Goal: Information Seeking & Learning: Check status

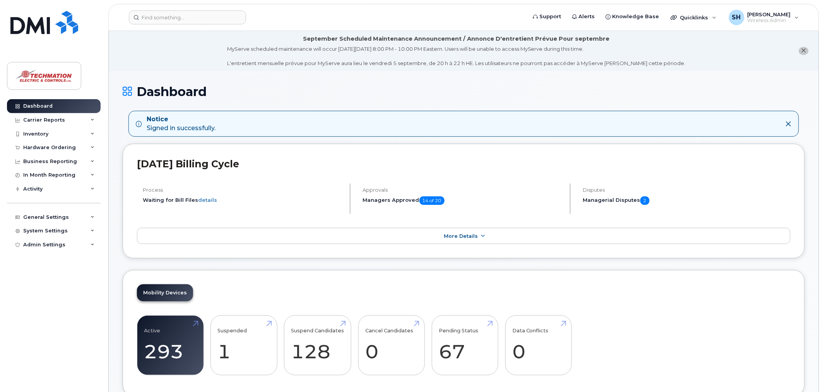
click at [56, 160] on div "Business Reporting" at bounding box center [50, 161] width 54 height 6
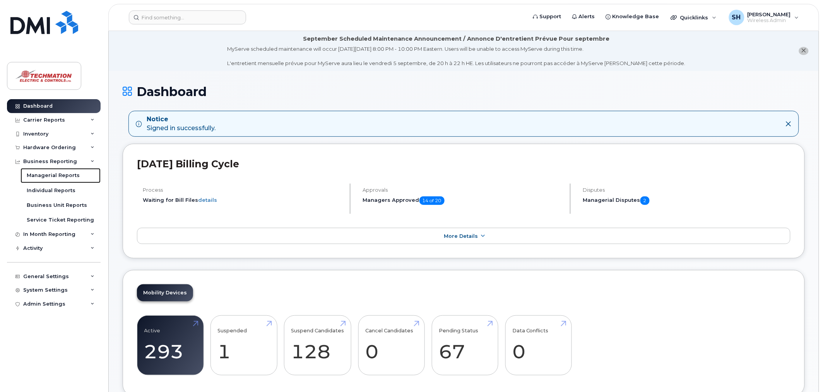
click at [58, 176] on div "Managerial Reports" at bounding box center [53, 175] width 53 height 7
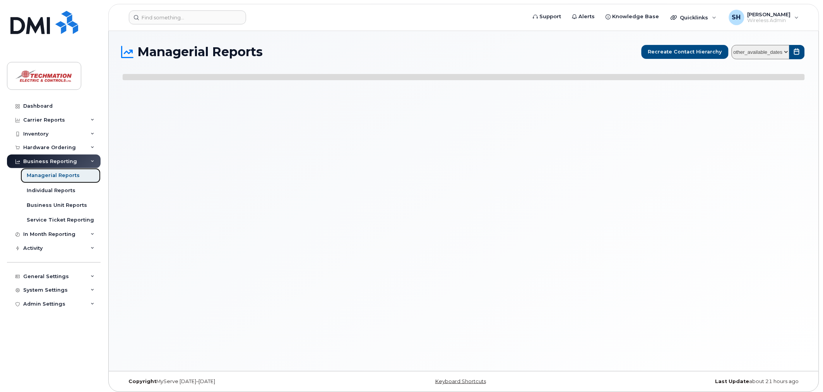
select select
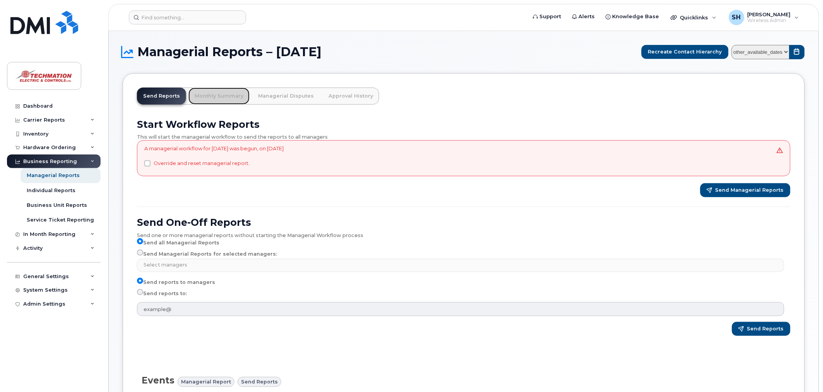
click at [222, 94] on link "Monthly Summary" at bounding box center [218, 95] width 61 height 17
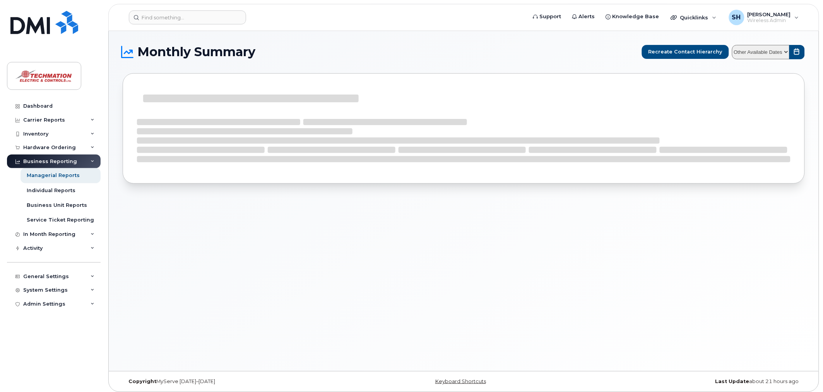
select select
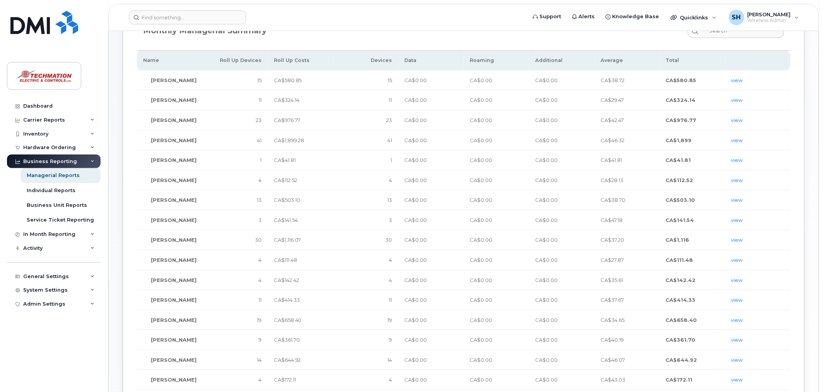
scroll to position [80, 0]
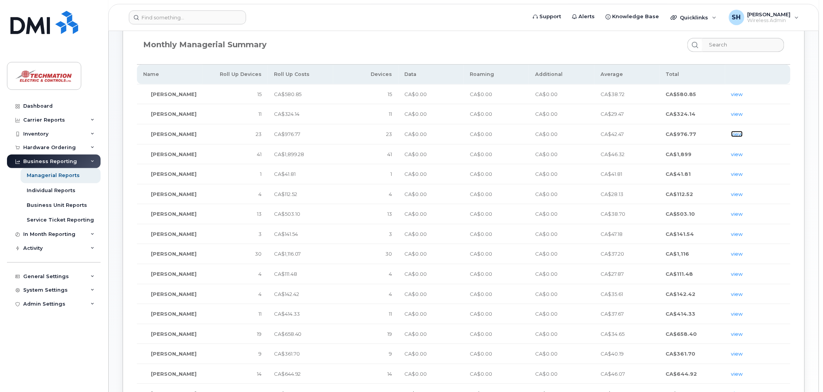
click at [741, 131] on link "view" at bounding box center [737, 134] width 12 height 6
